Goal: Download file/media

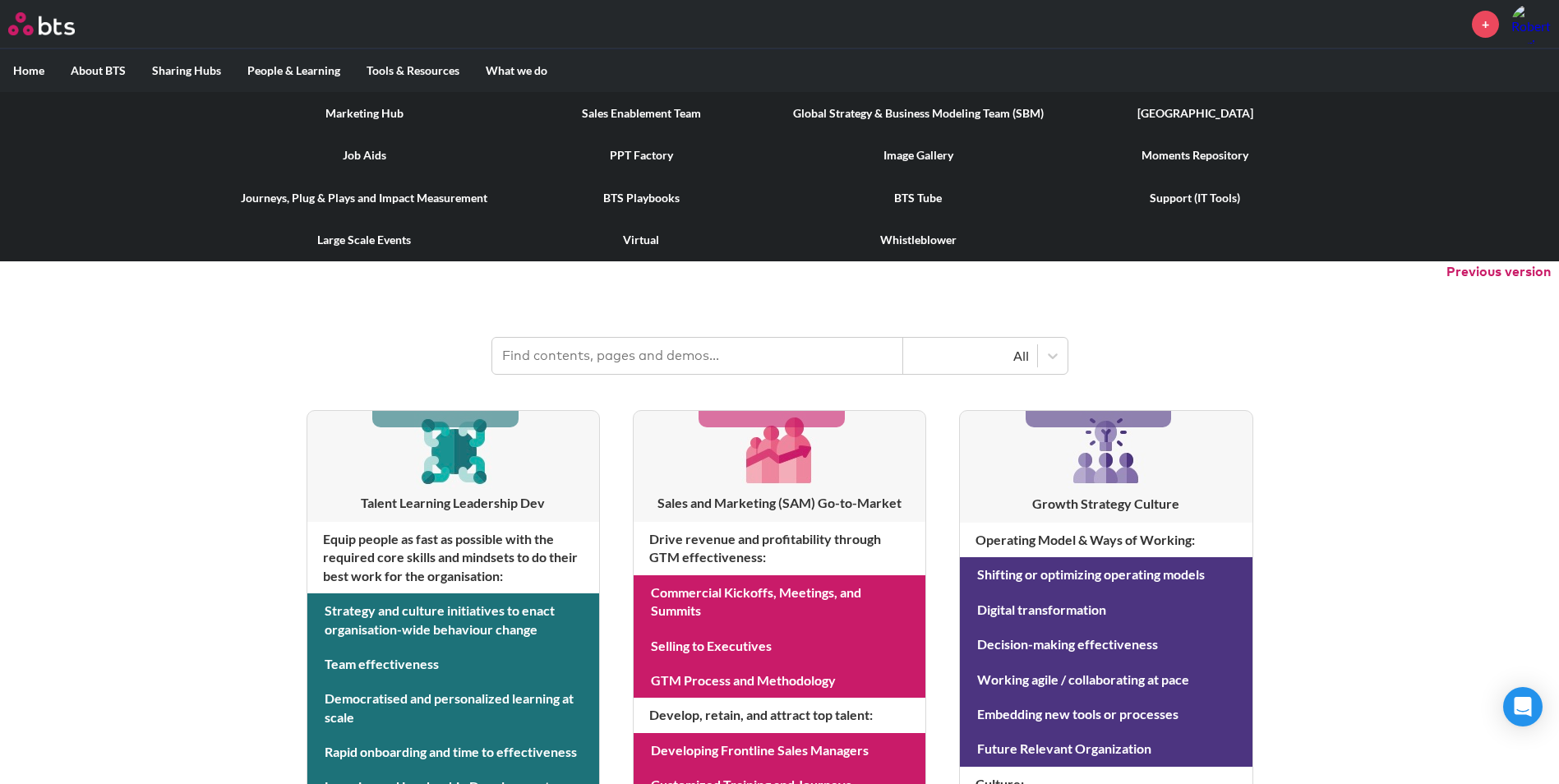
click at [635, 153] on link "PPT Factory" at bounding box center [641, 155] width 277 height 43
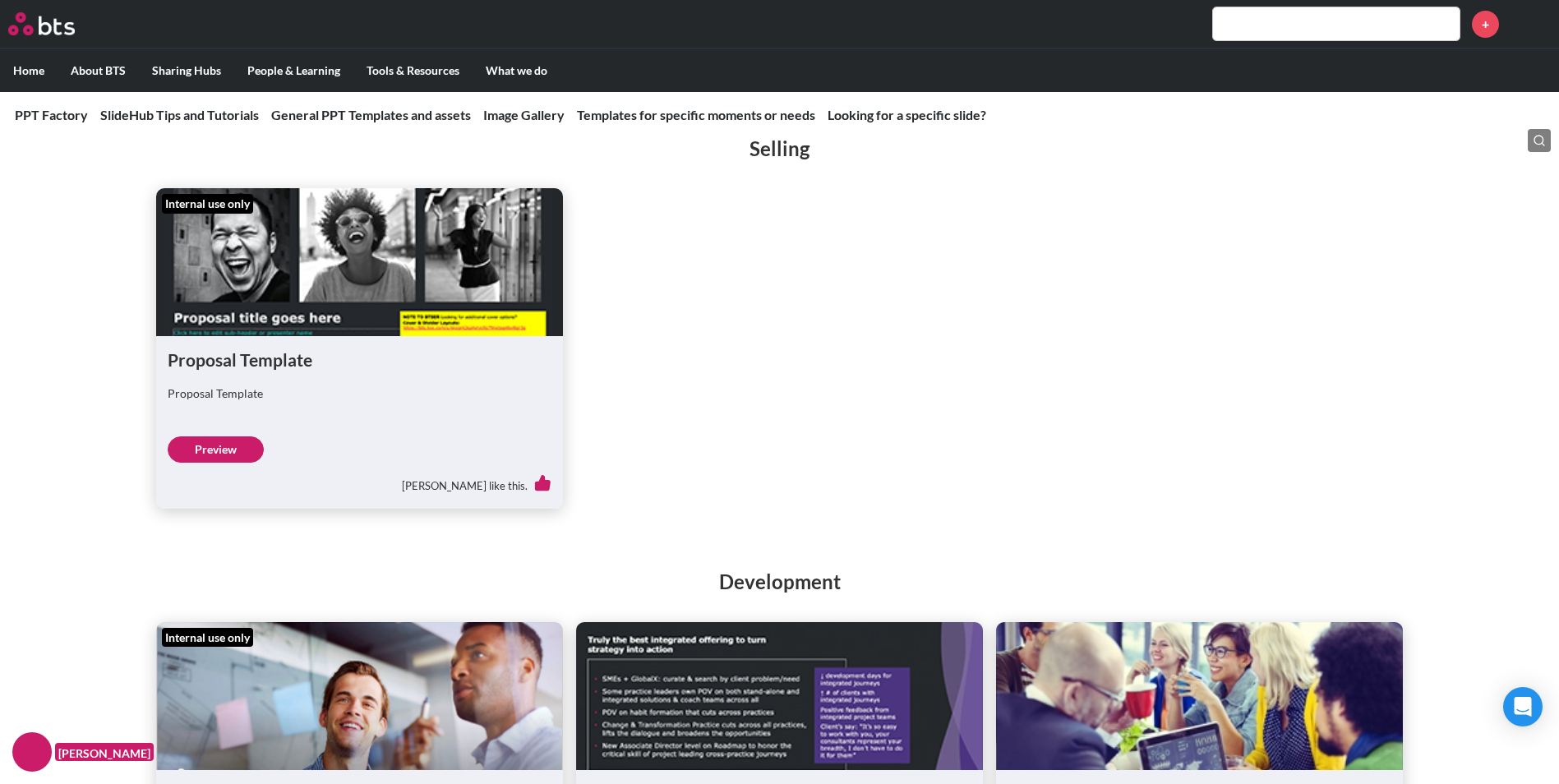
scroll to position [3039, 0]
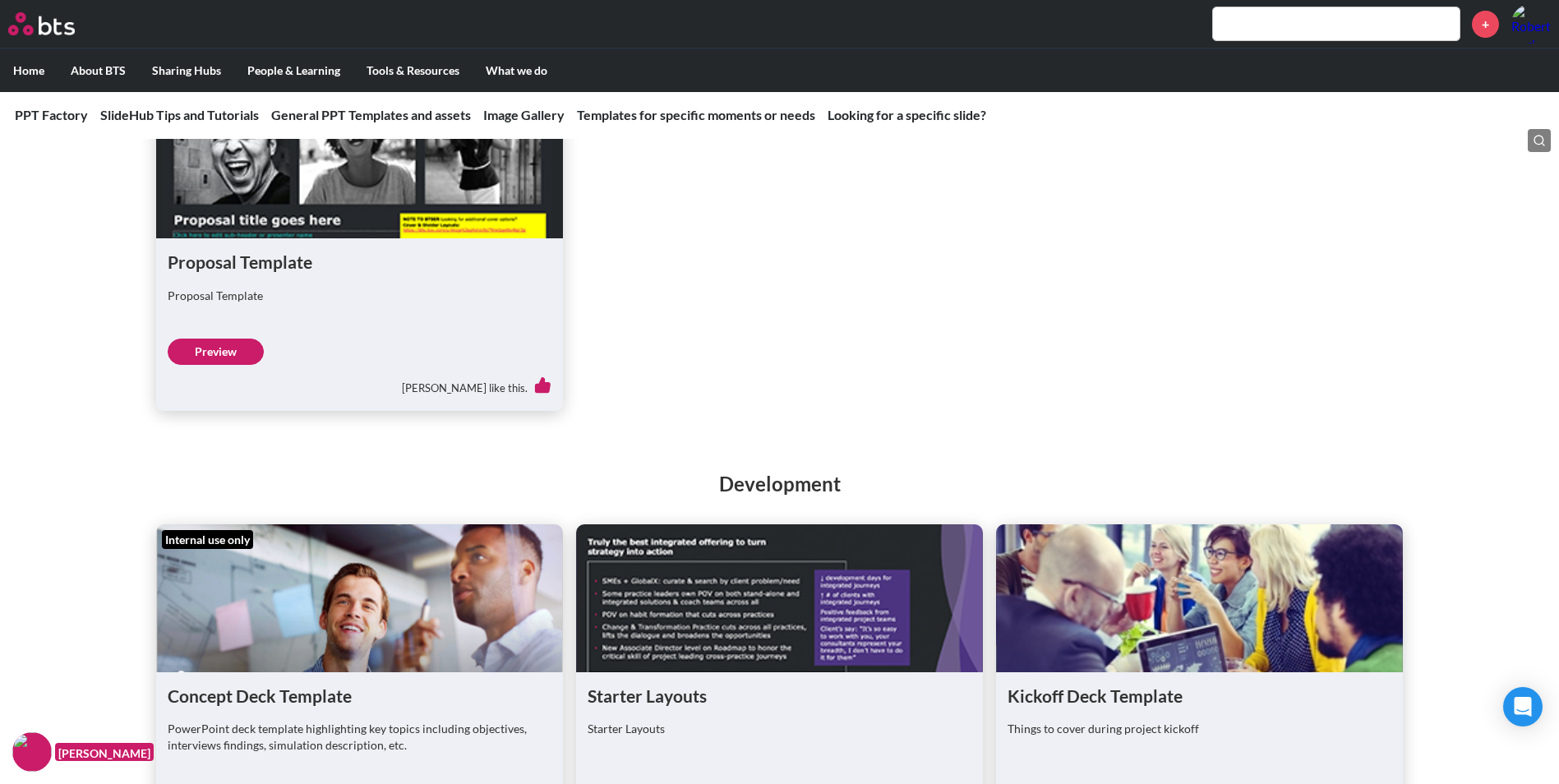
click at [412, 203] on figure at bounding box center [359, 164] width 407 height 148
click at [342, 315] on div "Proposal Template" at bounding box center [360, 303] width 384 height 32
click at [219, 359] on link "Preview" at bounding box center [216, 351] width 96 height 26
